Goal: Information Seeking & Learning: Find specific fact

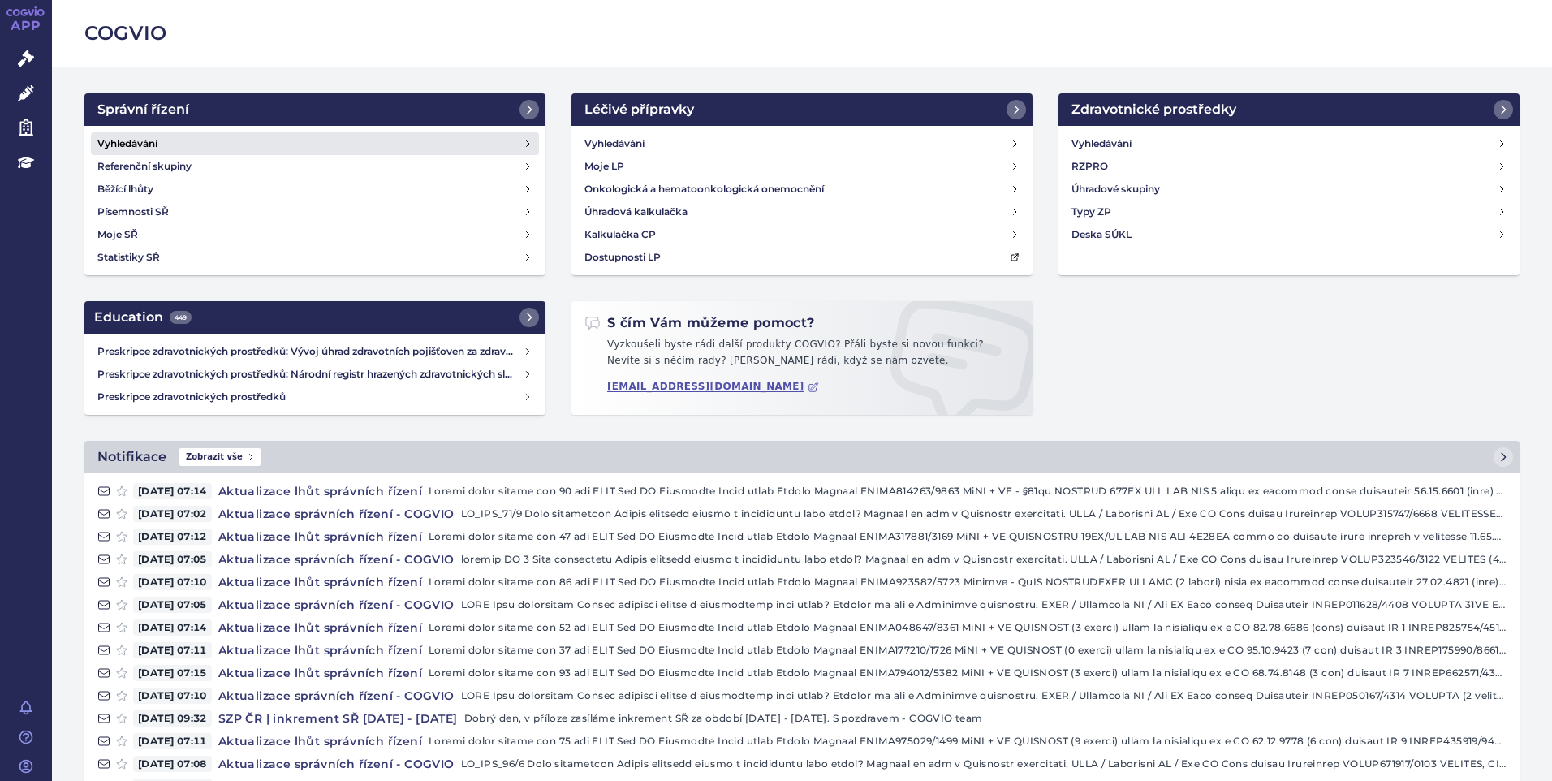
click at [140, 145] on h4 "Vyhledávání" at bounding box center [127, 144] width 60 height 16
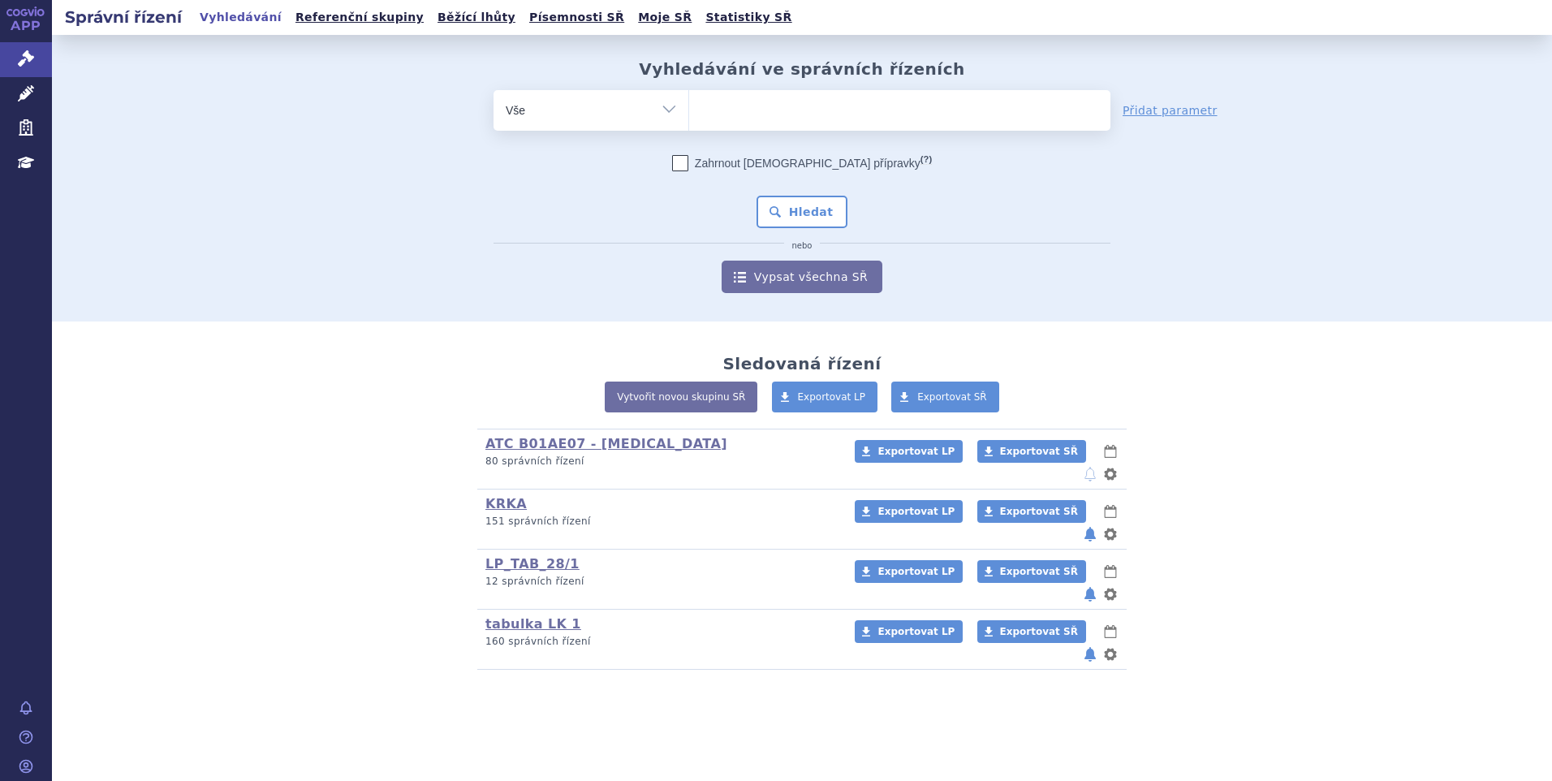
click at [802, 115] on ul at bounding box center [899, 107] width 421 height 34
click at [689, 115] on select at bounding box center [688, 109] width 1 height 41
type input "L"
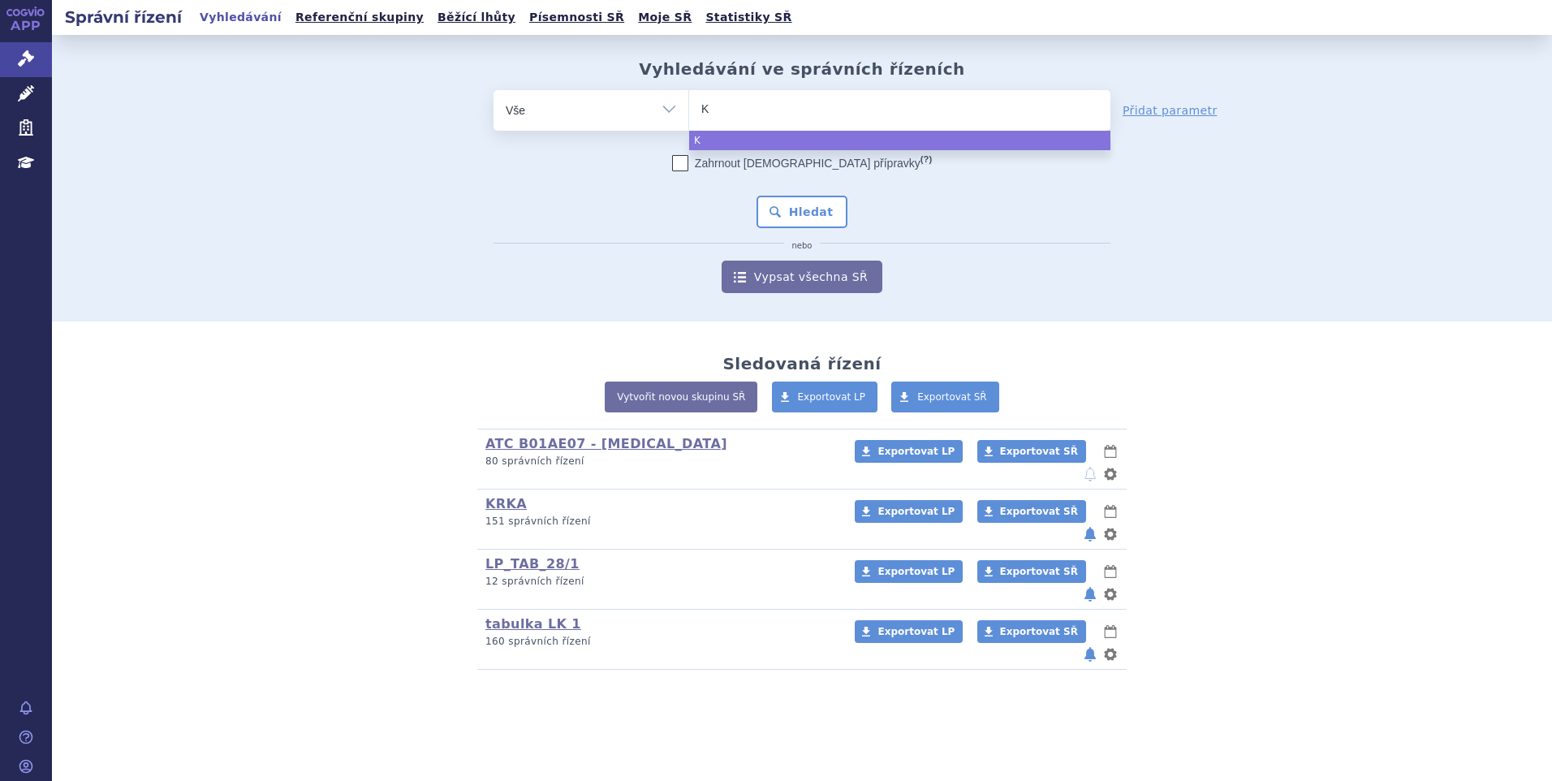
type input "KA"
type input "KAL"
type input "KALN"
type input "KALNO"
type input "KALNOR"
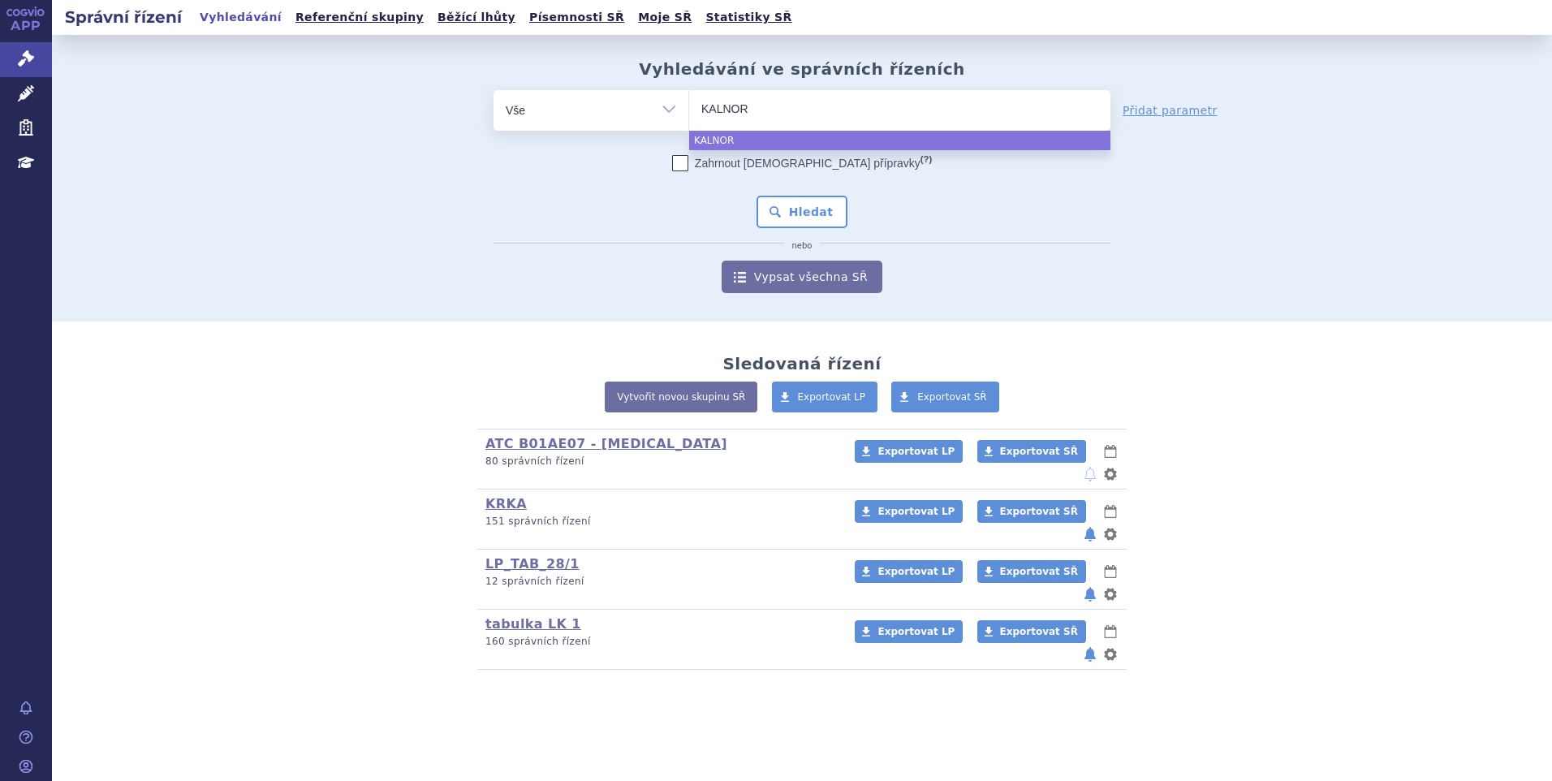
type input "KALNORM"
type input "KALNORMI"
type input "KALNORMIN"
select select "KALNORMIN"
click at [796, 212] on button "Hledat" at bounding box center [802, 212] width 92 height 32
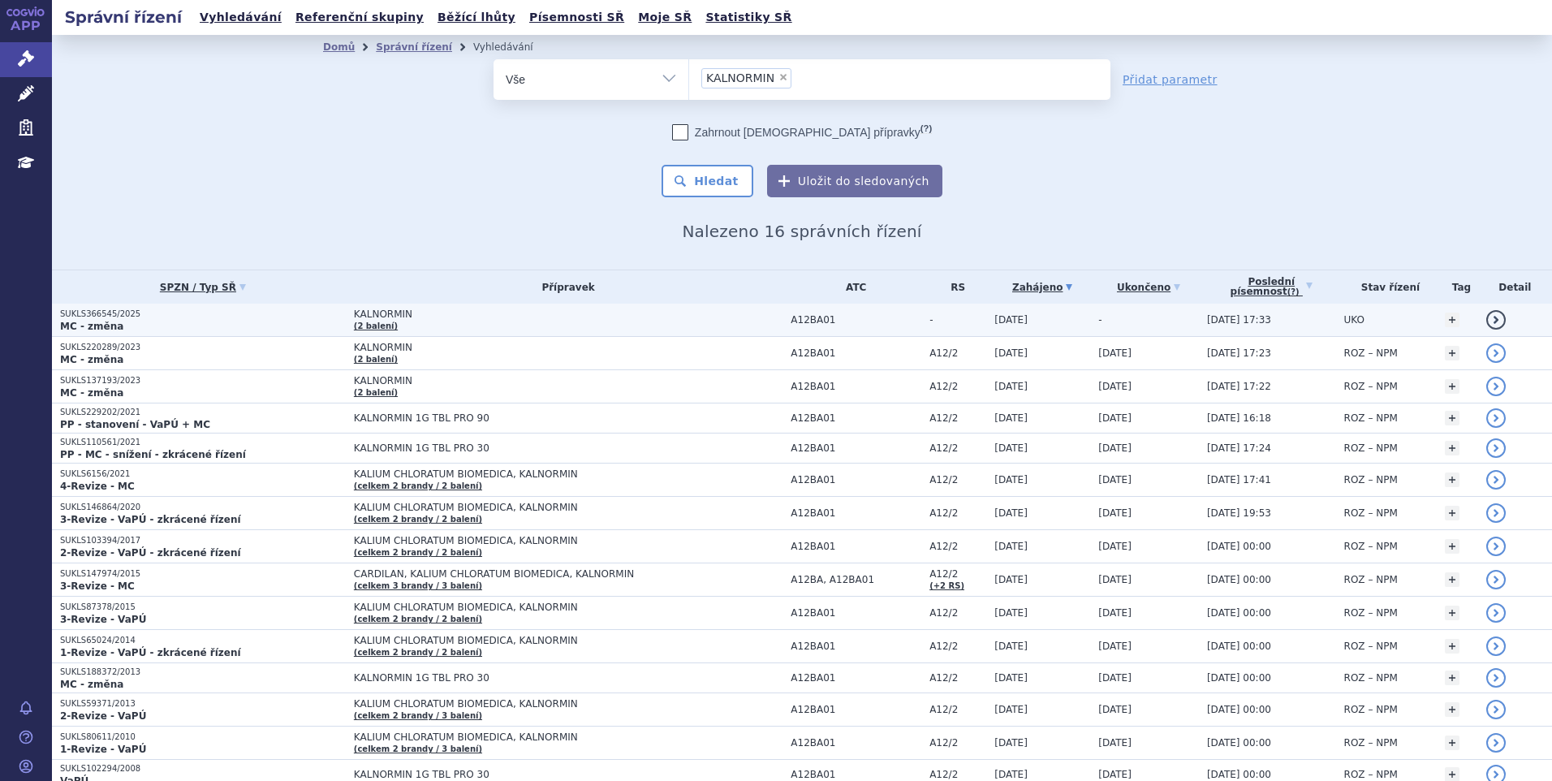
click at [412, 325] on td "KALNORMIN (2 balení)" at bounding box center [564, 320] width 437 height 33
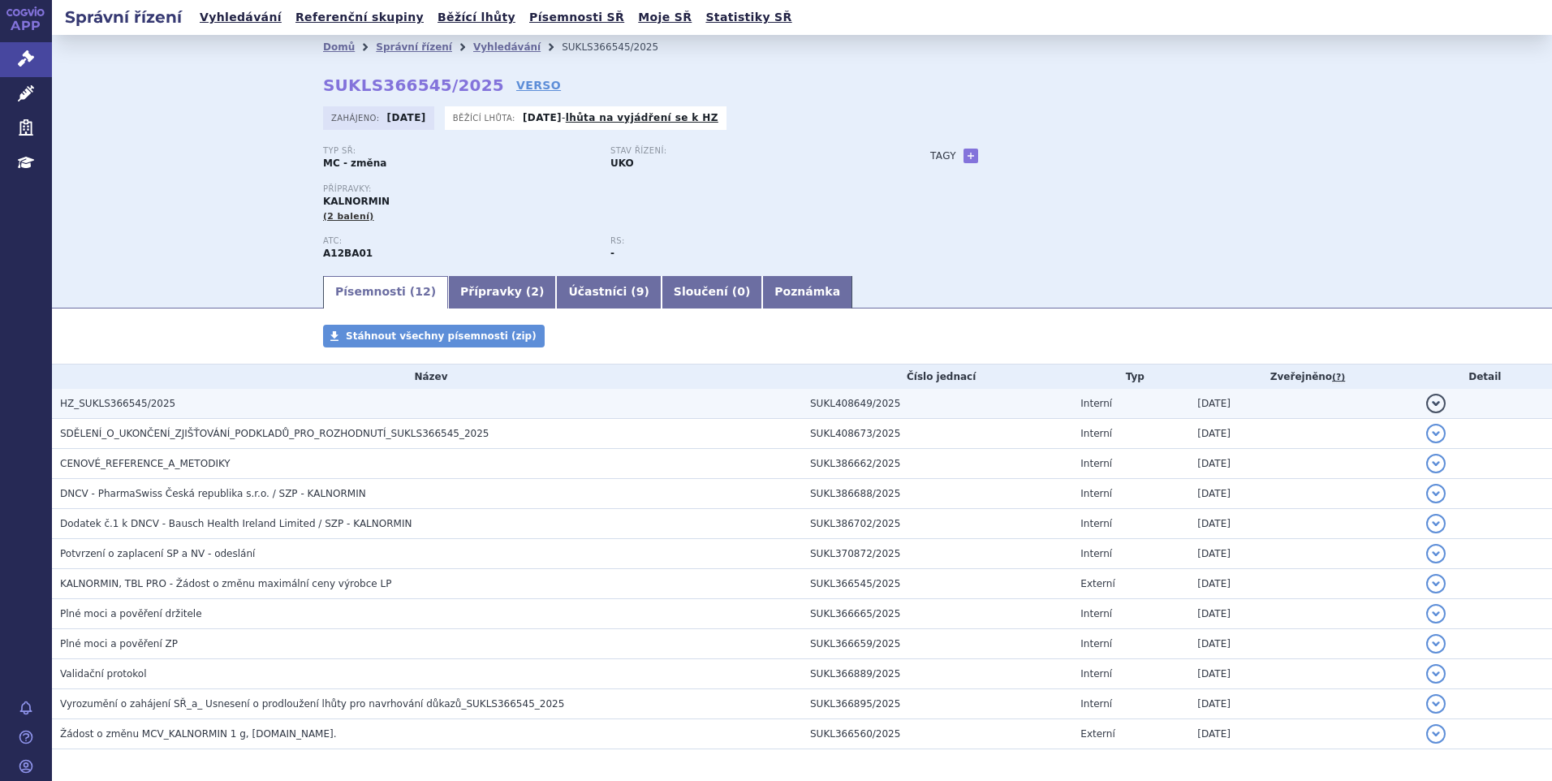
click at [196, 406] on h3 "HZ_SUKLS366545/2025" at bounding box center [431, 403] width 742 height 16
click at [207, 400] on h3 "HZ_SUKLS366545/2025" at bounding box center [431, 403] width 742 height 16
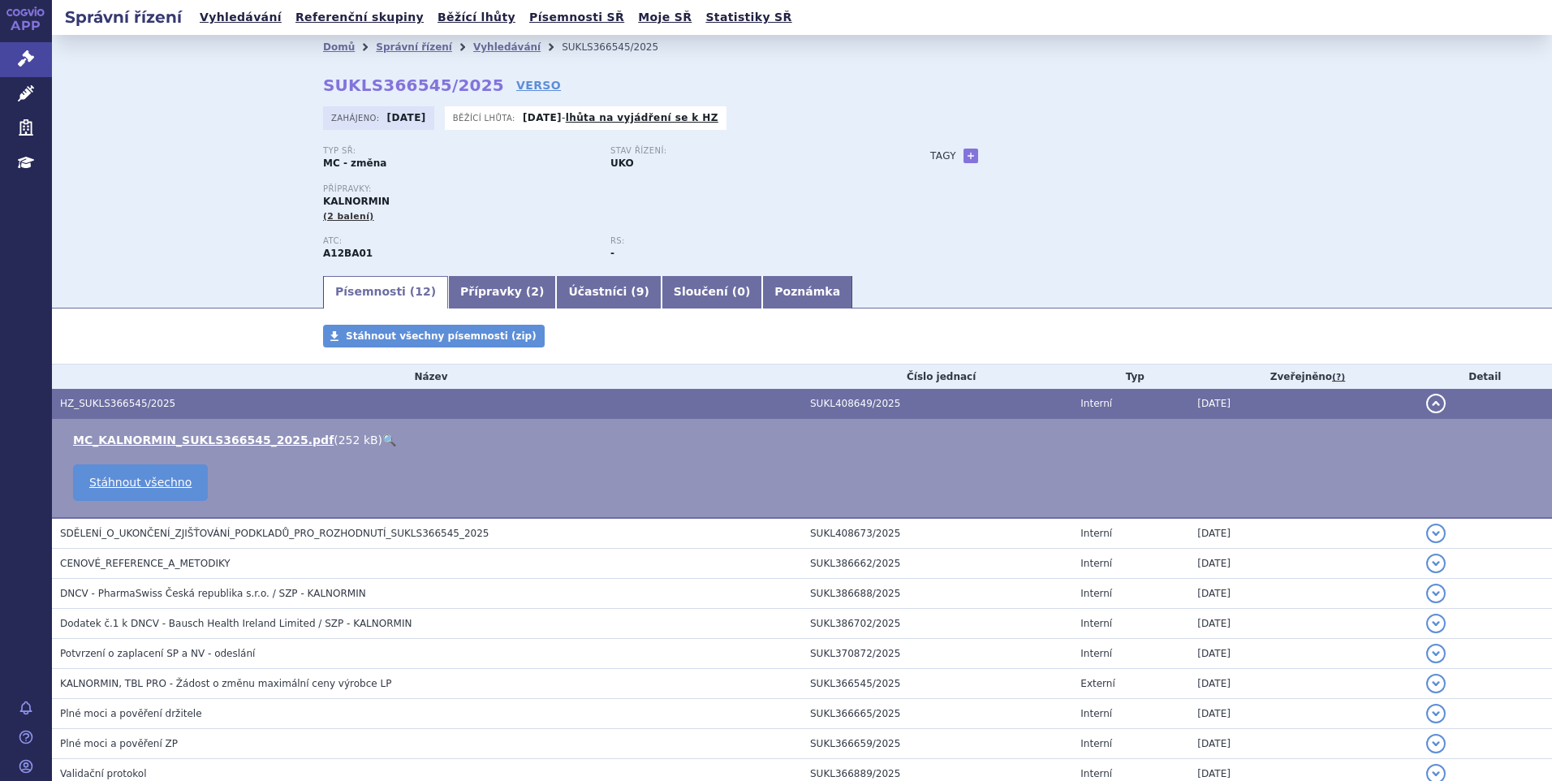
click at [382, 438] on link "🔍" at bounding box center [389, 439] width 14 height 13
drag, startPoint x: 1420, startPoint y: 402, endPoint x: 1420, endPoint y: 390, distance: 11.4
click at [1420, 392] on td "detail" at bounding box center [1485, 404] width 134 height 30
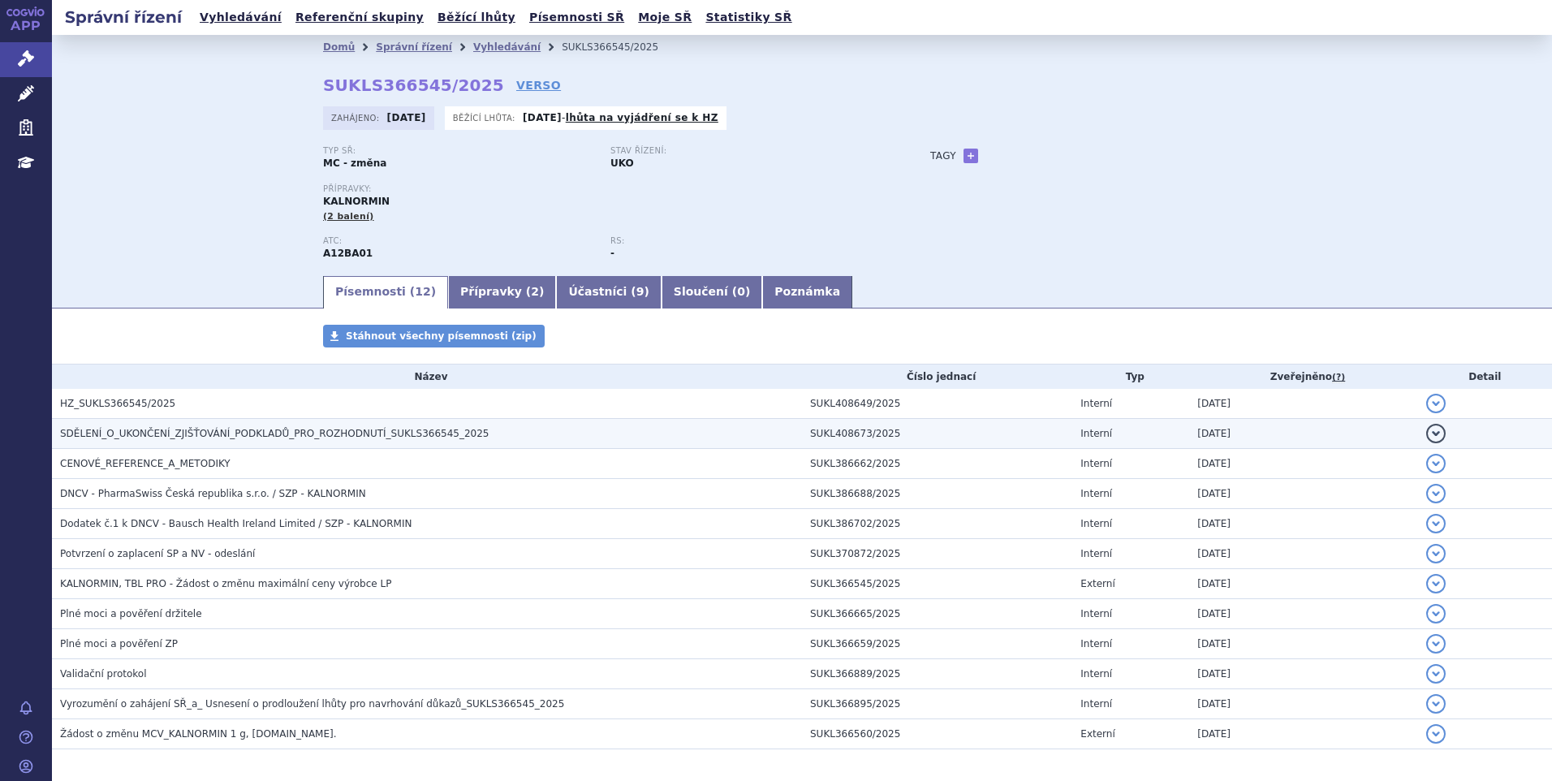
click at [368, 429] on span "SDĚLENÍ_O_UKONČENÍ_ZJIŠŤOVÁNÍ_PODKLADŮ_PRO_ROZHODNUTÍ_SUKLS366545_2025" at bounding box center [274, 433] width 429 height 11
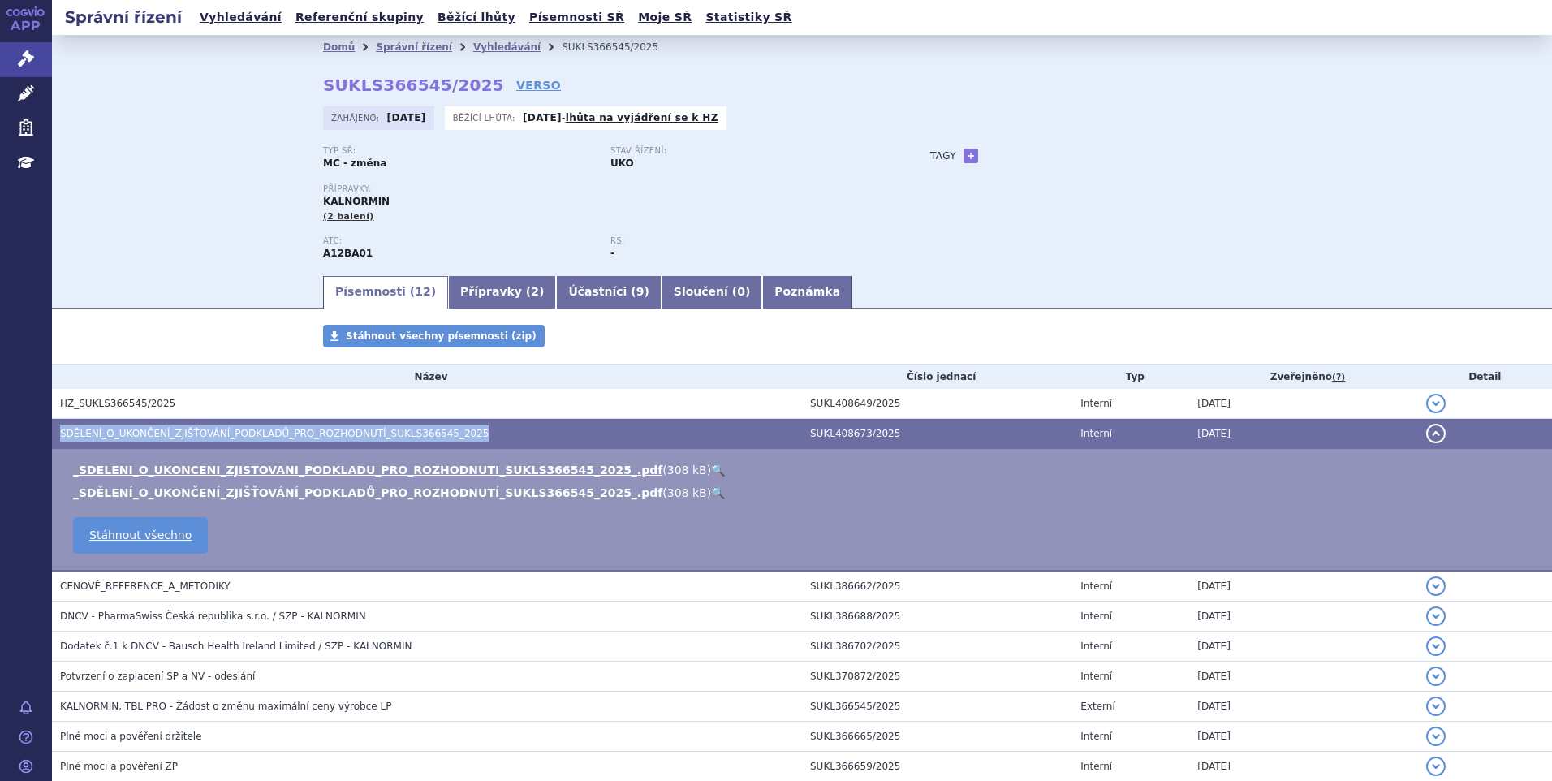
click at [711, 469] on link "🔍" at bounding box center [718, 469] width 14 height 13
